Goal: Ask a question: Seek information or help from site administrators or community

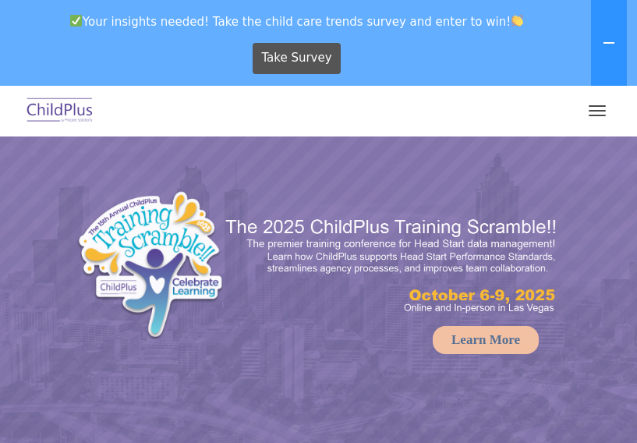
select select "MEDIUM"
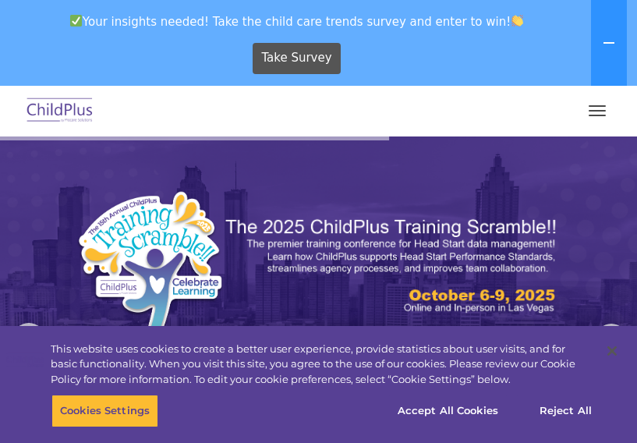
click at [587, 108] on button "button" at bounding box center [596, 110] width 33 height 25
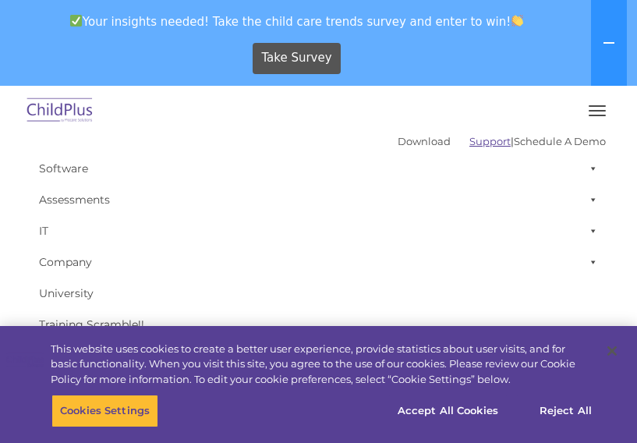
click at [469, 143] on link "Support" at bounding box center [489, 141] width 41 height 12
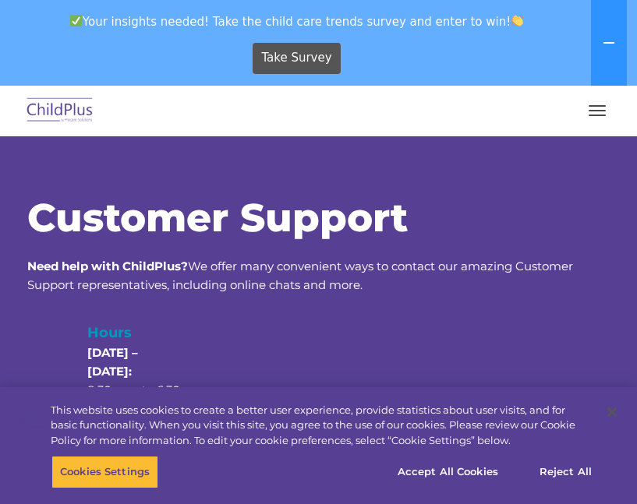
click at [597, 109] on button "button" at bounding box center [596, 110] width 33 height 25
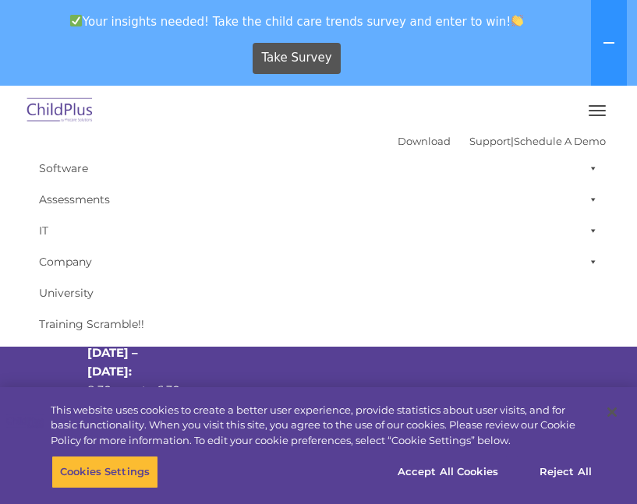
click at [597, 109] on button "button" at bounding box center [596, 110] width 33 height 25
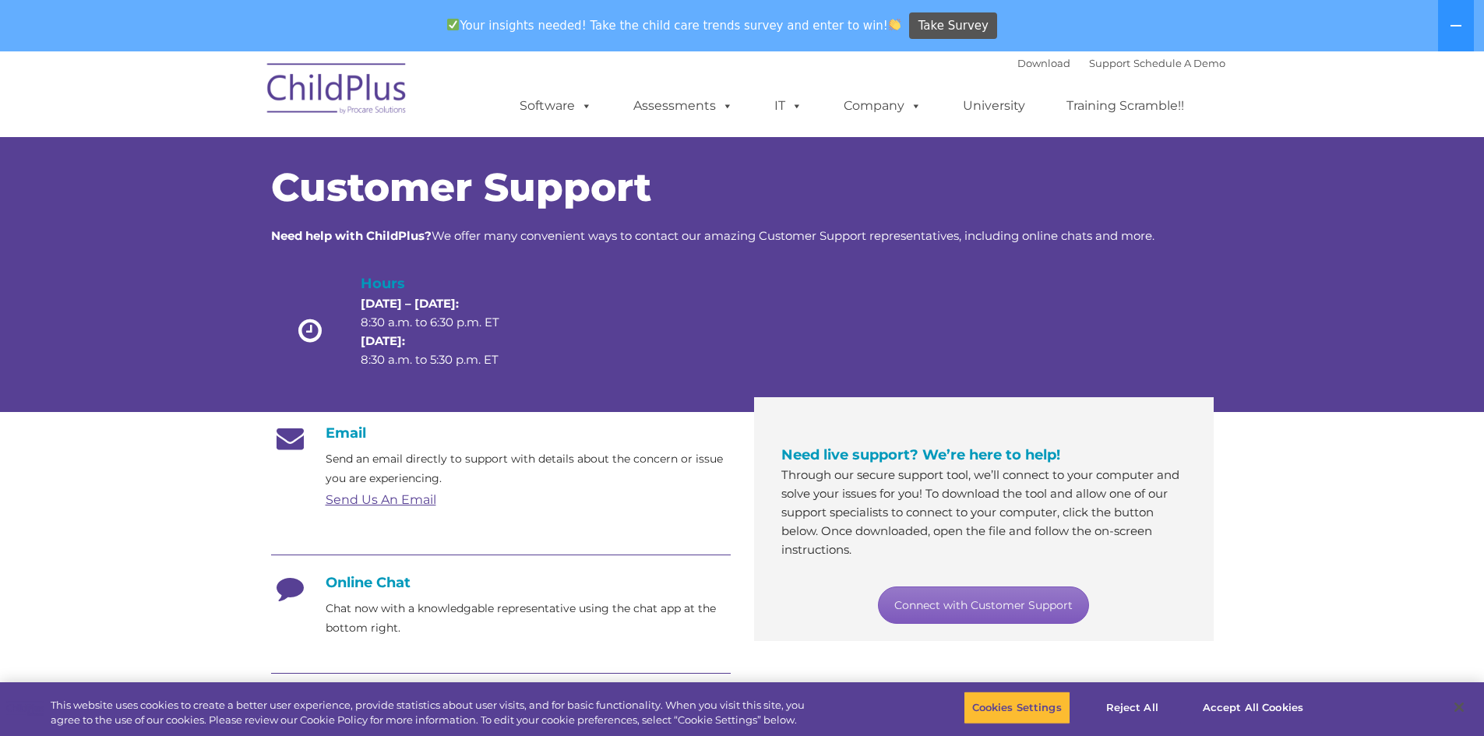
click at [636, 442] on link "Connect with Customer Support" at bounding box center [983, 605] width 211 height 37
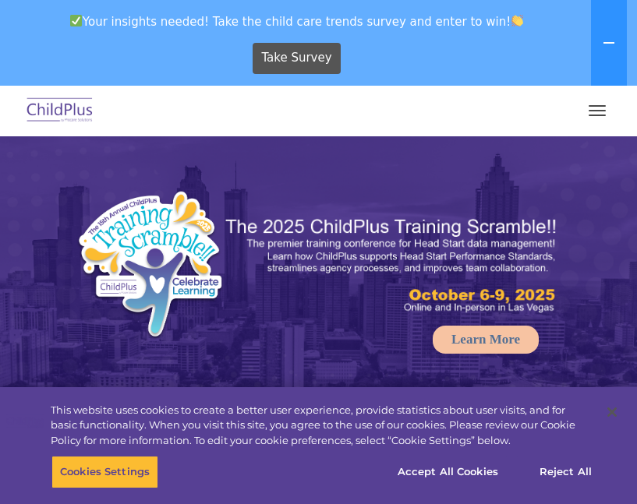
select select "MEDIUM"
click at [604, 109] on button "button" at bounding box center [596, 110] width 33 height 25
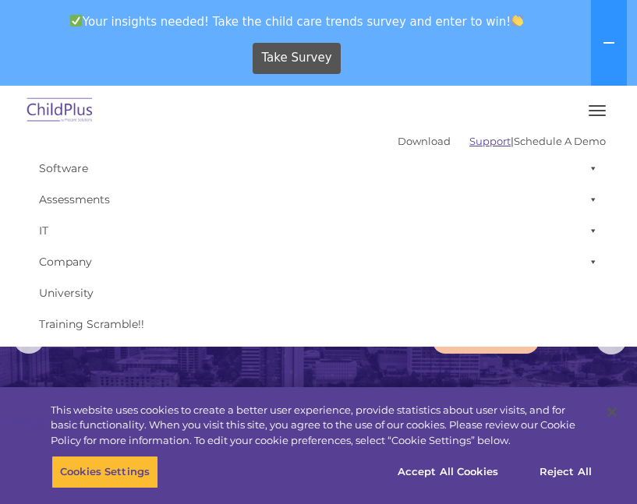
drag, startPoint x: 448, startPoint y: 132, endPoint x: 452, endPoint y: 143, distance: 11.6
click at [450, 136] on div "Download Support | Schedule A Demo " at bounding box center [501, 140] width 208 height 23
click at [469, 141] on link "Support" at bounding box center [489, 141] width 41 height 12
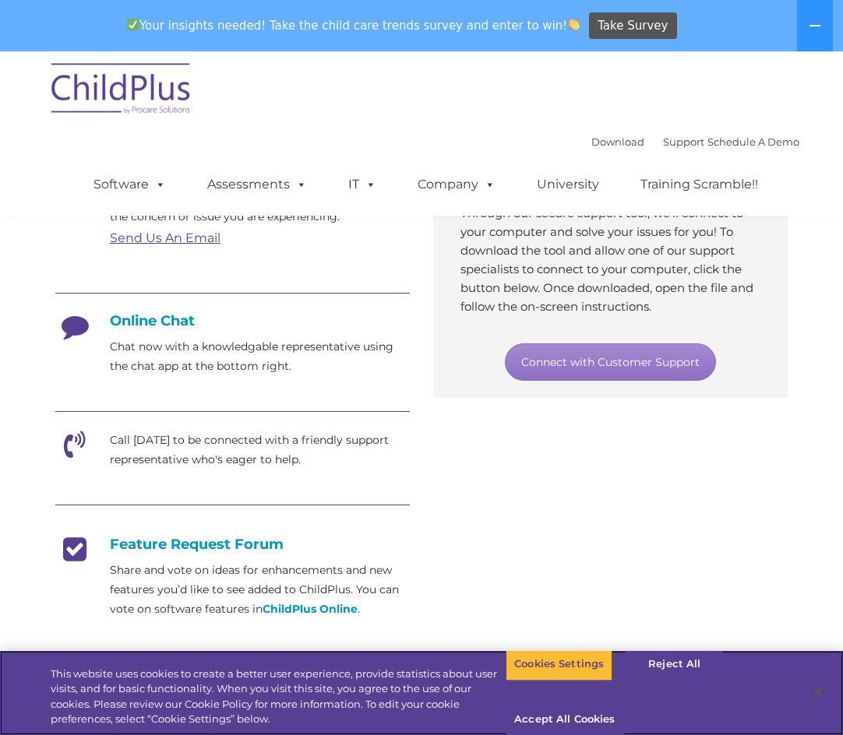
scroll to position [351, 0]
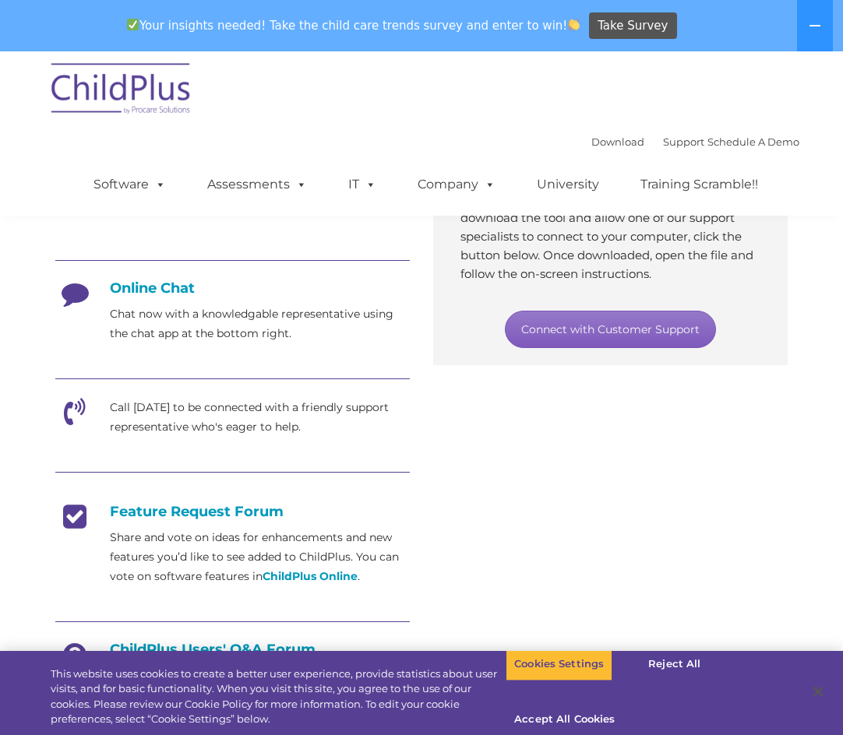
click at [594, 326] on link "Connect with Customer Support" at bounding box center [610, 329] width 211 height 37
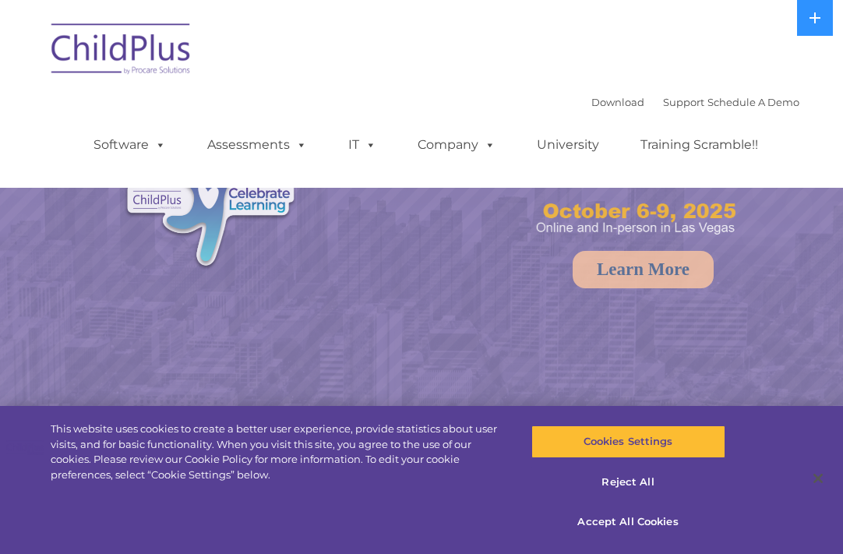
select select "MEDIUM"
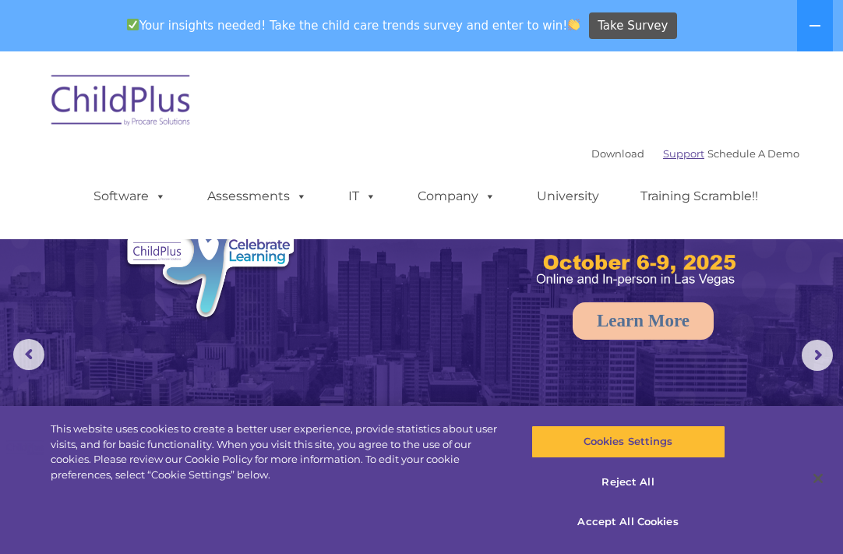
click at [669, 153] on link "Support" at bounding box center [683, 153] width 41 height 12
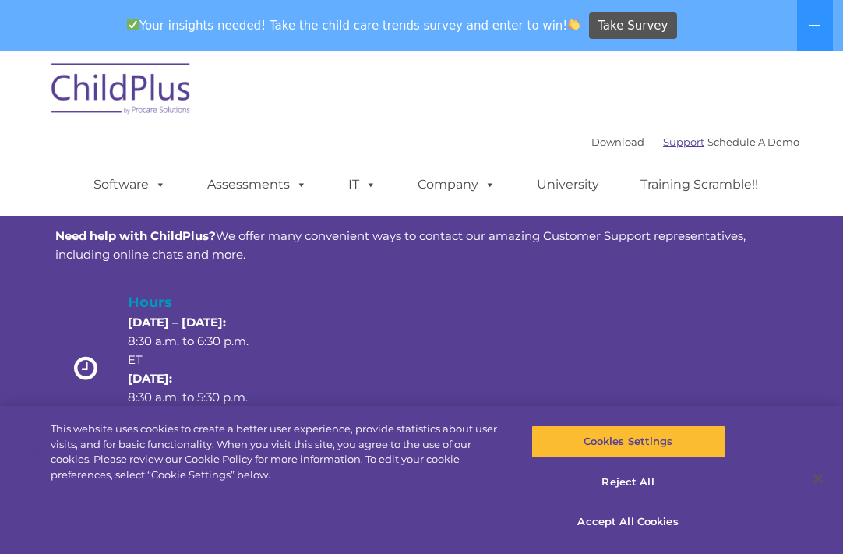
click at [672, 145] on link "Support" at bounding box center [683, 142] width 41 height 12
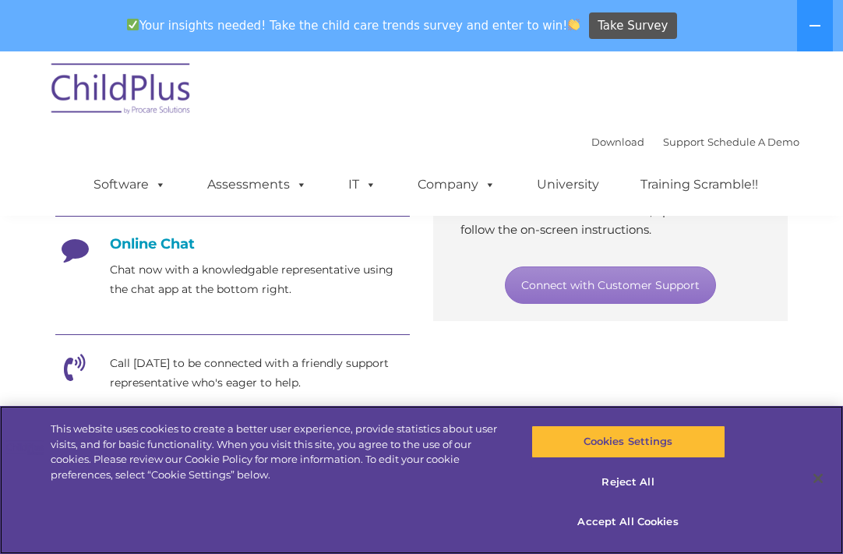
scroll to position [389, 0]
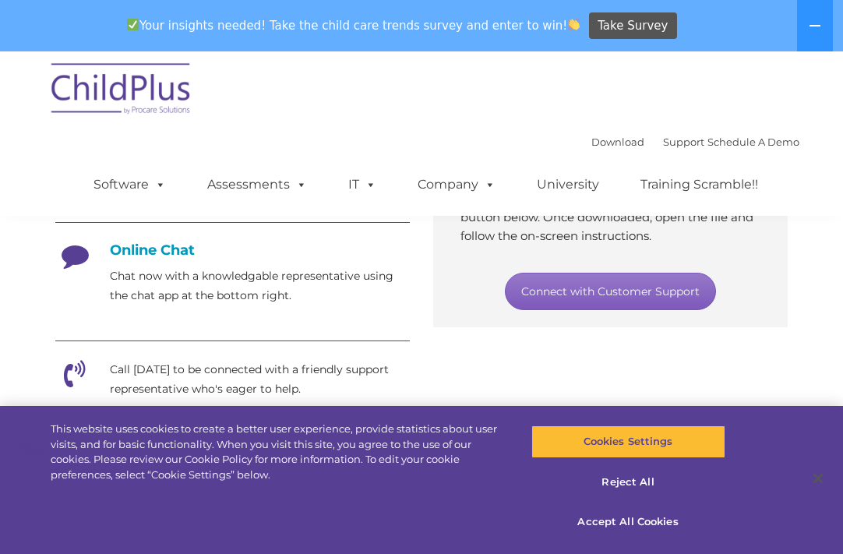
click at [573, 284] on link "Connect with Customer Support" at bounding box center [610, 291] width 211 height 37
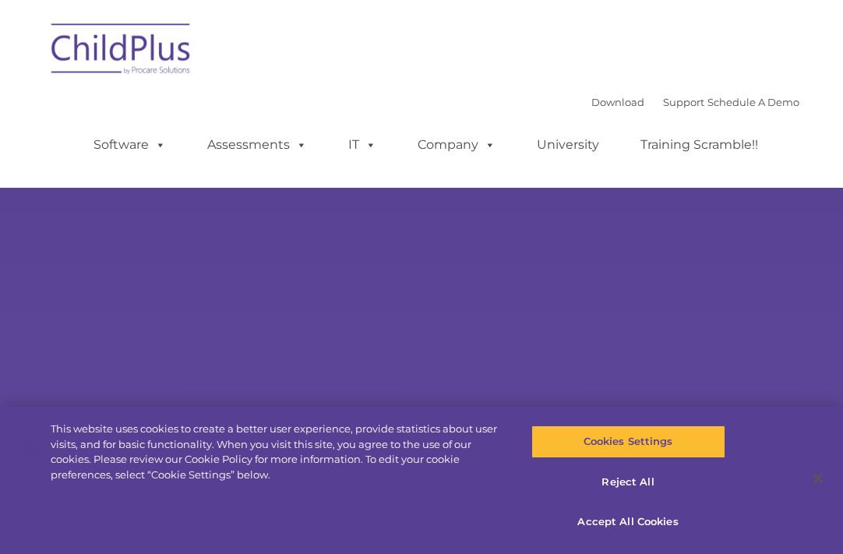
type input ""
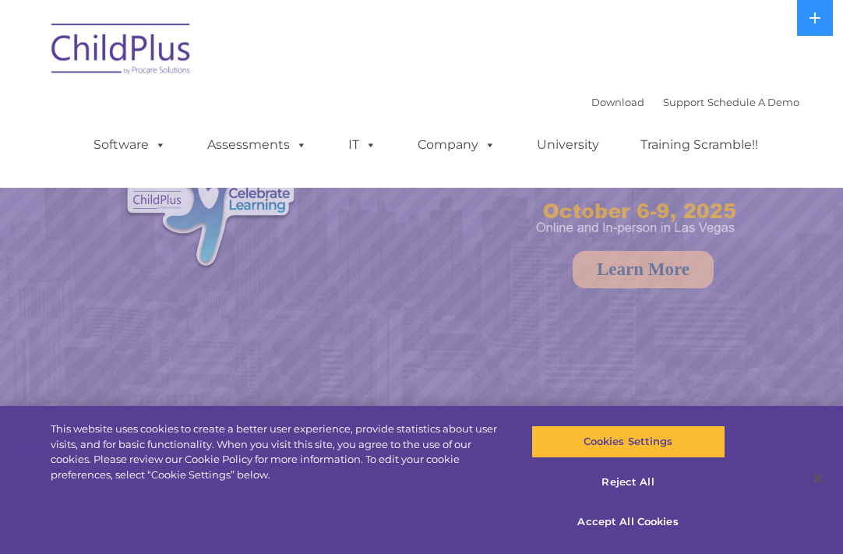
select select "MEDIUM"
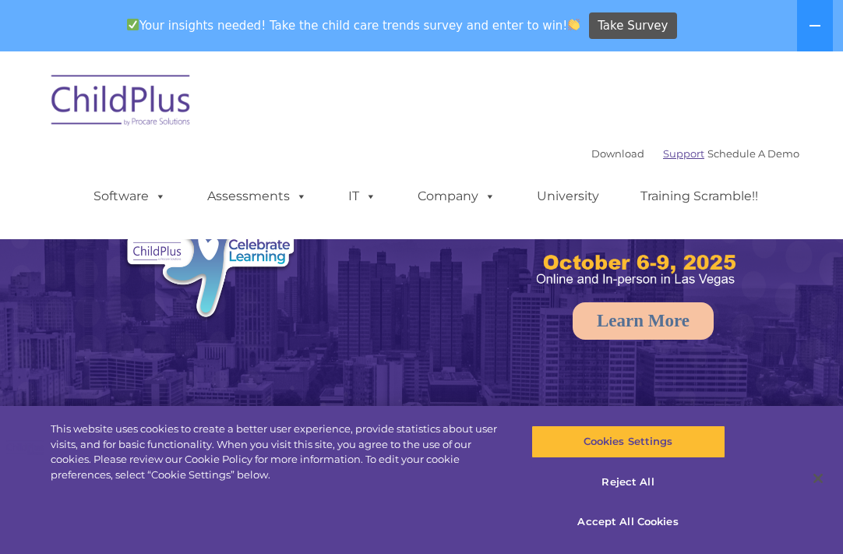
click at [663, 153] on link "Support" at bounding box center [683, 153] width 41 height 12
